Goal: Navigation & Orientation: Understand site structure

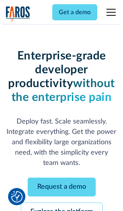
scroll to position [81, 0]
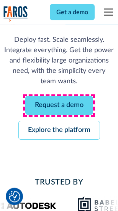
click at [59, 106] on link "Request a demo" at bounding box center [59, 105] width 68 height 19
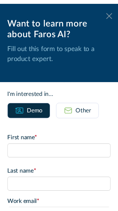
scroll to position [0, 0]
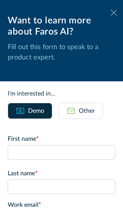
click at [110, 13] on icon at bounding box center [113, 13] width 6 height 6
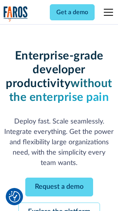
scroll to position [106, 0]
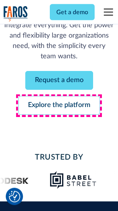
click at [59, 106] on link "Explore the platform" at bounding box center [59, 105] width 82 height 19
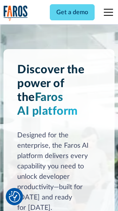
scroll to position [5840, 0]
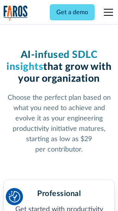
scroll to position [1203, 0]
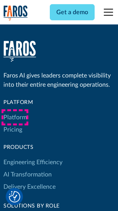
click at [15, 117] on link "Platform" at bounding box center [14, 117] width 23 height 12
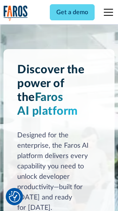
scroll to position [6086, 0]
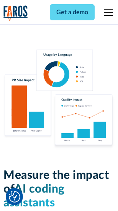
scroll to position [4786, 0]
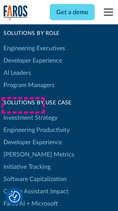
click at [23, 148] on link "[PERSON_NAME] Metrics" at bounding box center [38, 154] width 71 height 12
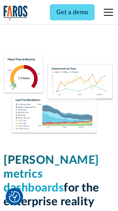
scroll to position [3394, 0]
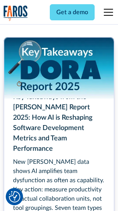
scroll to position [3510, 0]
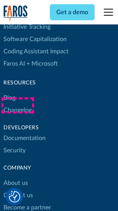
click at [18, 105] on link "Changelog" at bounding box center [17, 110] width 28 height 12
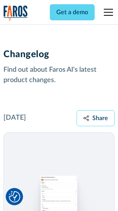
scroll to position [9401, 0]
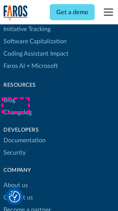
click at [15, 179] on link "About us" at bounding box center [15, 185] width 25 height 12
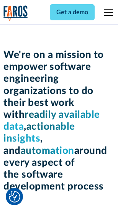
scroll to position [2651, 0]
